Goal: Task Accomplishment & Management: Manage account settings

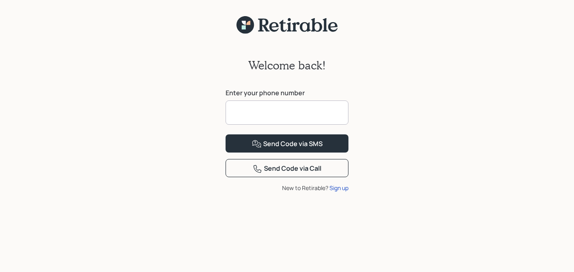
click at [291, 123] on input at bounding box center [287, 113] width 123 height 24
type input "**********"
click at [226, 135] on button "Send Code via SMS" at bounding box center [287, 144] width 123 height 18
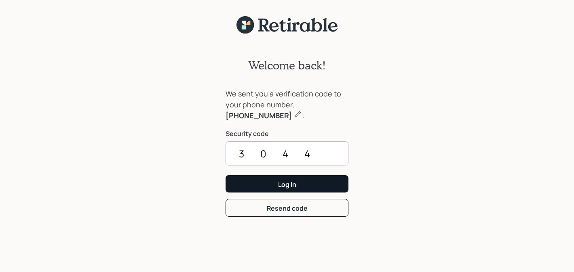
type input "3044"
click at [277, 183] on button "Log In" at bounding box center [287, 183] width 123 height 17
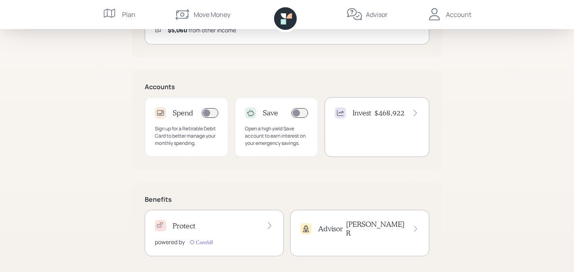
scroll to position [226, 0]
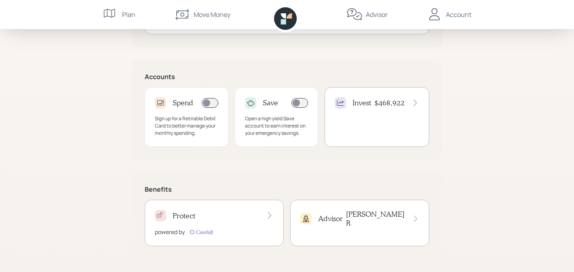
click at [389, 215] on h4 "[PERSON_NAME]" at bounding box center [375, 218] width 59 height 17
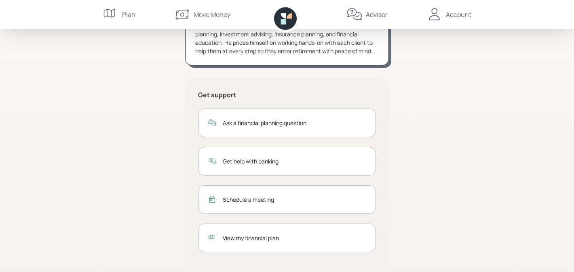
scroll to position [118, 0]
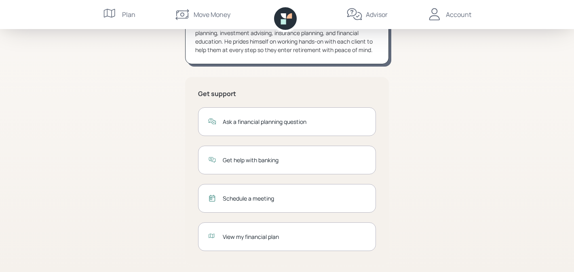
click at [257, 198] on div "Schedule a meeting" at bounding box center [294, 198] width 143 height 8
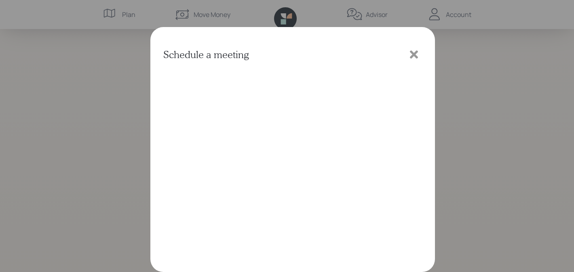
click at [417, 53] on icon at bounding box center [414, 55] width 8 height 8
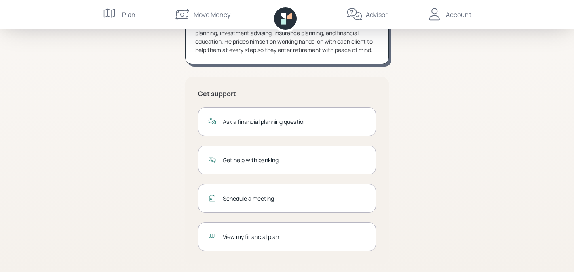
click at [261, 198] on div "Schedule a meeting" at bounding box center [294, 198] width 143 height 8
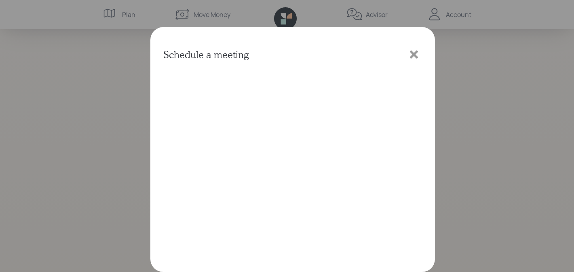
click at [415, 54] on icon at bounding box center [414, 55] width 8 height 8
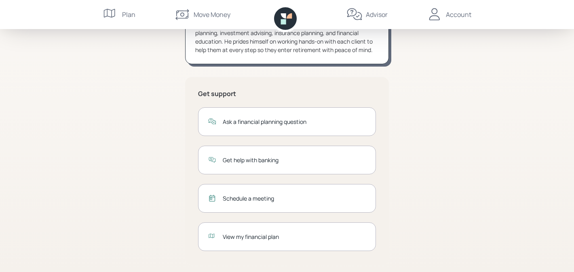
click at [261, 200] on div "Schedule a meeting" at bounding box center [294, 198] width 143 height 8
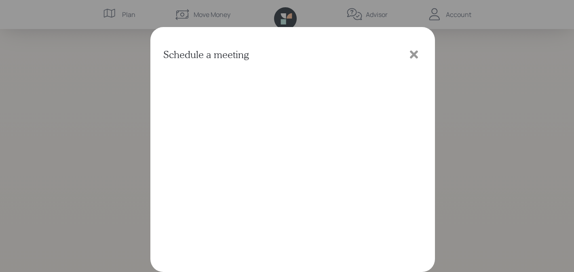
click at [412, 57] on icon at bounding box center [414, 55] width 8 height 8
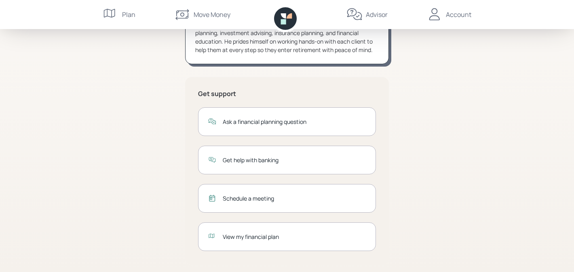
click at [262, 200] on div "Schedule a meeting" at bounding box center [294, 198] width 143 height 8
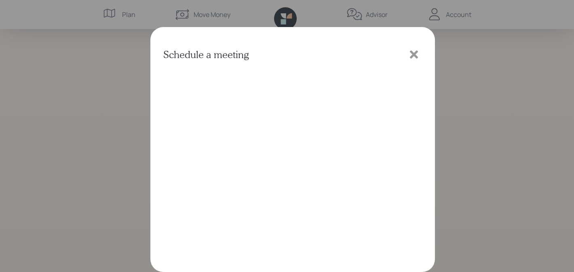
click at [416, 54] on icon at bounding box center [414, 55] width 12 height 12
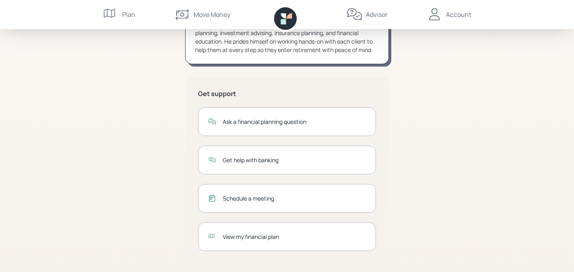
scroll to position [123, 0]
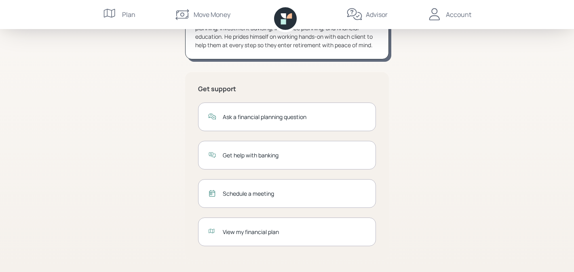
click at [455, 16] on div "Account" at bounding box center [458, 15] width 25 height 10
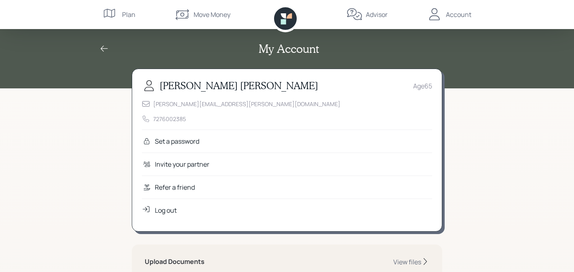
click at [166, 208] on div "Log out" at bounding box center [166, 211] width 22 height 10
